Goal: Task Accomplishment & Management: Use online tool/utility

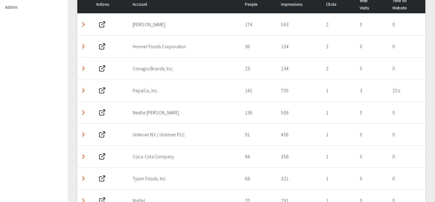
scroll to position [326, 0]
click at [365, 11] on th "Web Visits" at bounding box center [371, 4] width 33 height 18
click at [365, 7] on span "Web Visits" at bounding box center [370, 4] width 20 height 15
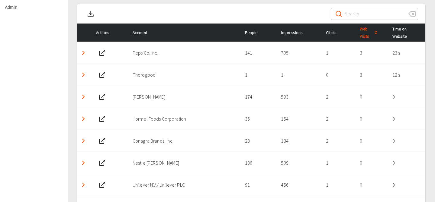
scroll to position [288, 0]
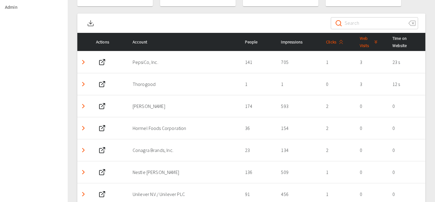
click at [334, 44] on span "Clicks" at bounding box center [336, 41] width 20 height 7
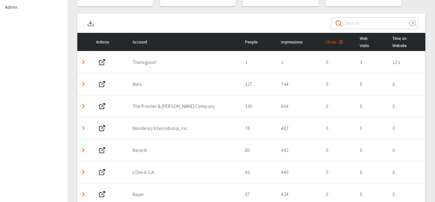
click at [333, 42] on span "Clicks" at bounding box center [336, 41] width 20 height 7
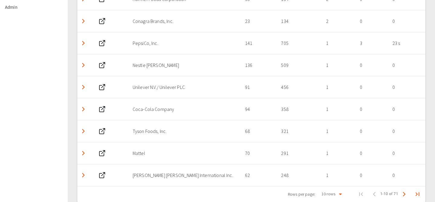
scroll to position [383, 0]
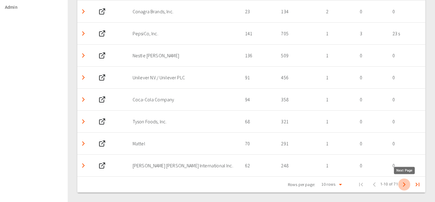
click at [406, 185] on icon "Next Page" at bounding box center [404, 184] width 7 height 7
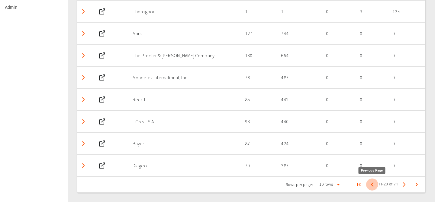
click at [372, 187] on icon "Previous Page" at bounding box center [372, 184] width 7 height 7
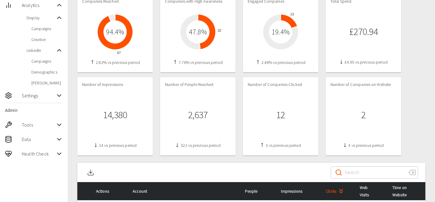
scroll to position [136, 0]
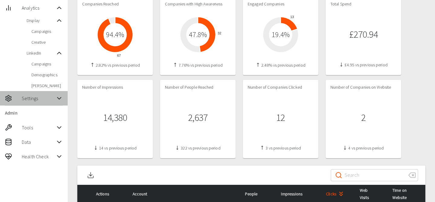
click at [36, 100] on span "Settings" at bounding box center [39, 98] width 34 height 7
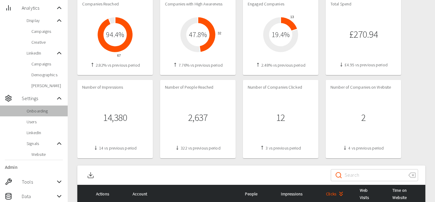
click at [36, 114] on div "Onboarding" at bounding box center [34, 111] width 68 height 11
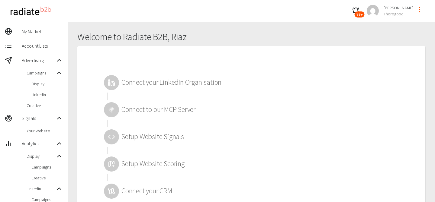
click at [114, 108] on icon at bounding box center [111, 109] width 7 height 7
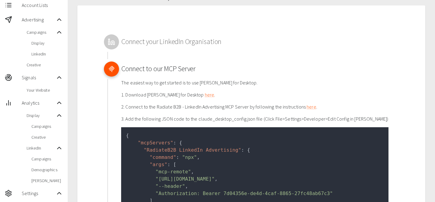
scroll to position [62, 0]
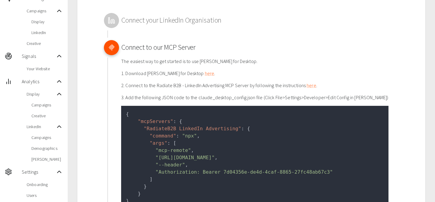
click at [236, 173] on span ""Authorization: Bearer 7d04356e-de4d-4caf-8865-27fc48ab67c3"" at bounding box center [244, 172] width 177 height 6
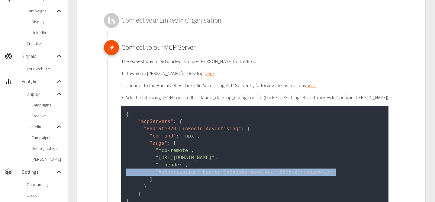
click at [236, 173] on span ""Authorization: Bearer 7d04356e-de4d-4caf-8865-27fc48ab67c3"" at bounding box center [244, 172] width 177 height 6
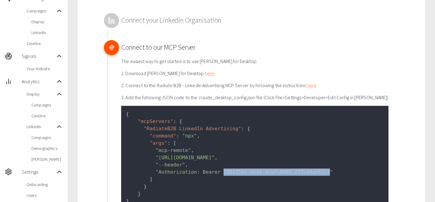
drag, startPoint x: 224, startPoint y: 172, endPoint x: 330, endPoint y: 171, distance: 106.3
click at [330, 171] on span ""Authorization: Bearer 7d04356e-de4d-4caf-8865-27fc48ab67c3"" at bounding box center [244, 172] width 177 height 6
copy span "7d04356e-de4d-4caf-8865-27fc48ab67c3"
